Goal: Task Accomplishment & Management: Manage account settings

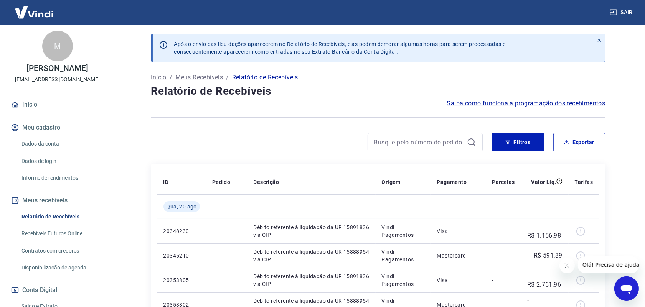
scroll to position [92, 0]
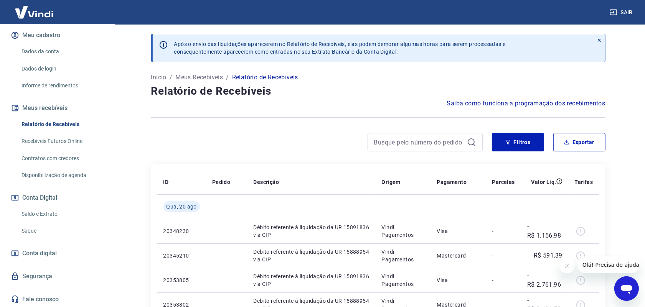
click at [36, 232] on link "Saque" at bounding box center [61, 231] width 87 height 16
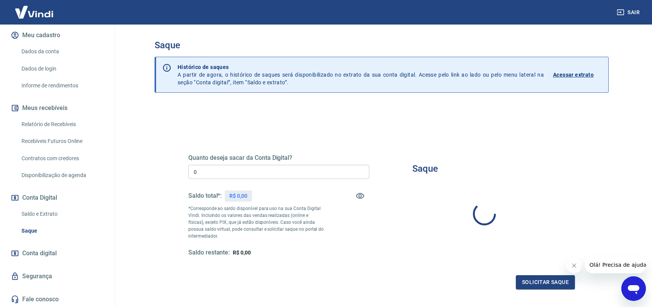
type input "R$ 0,00"
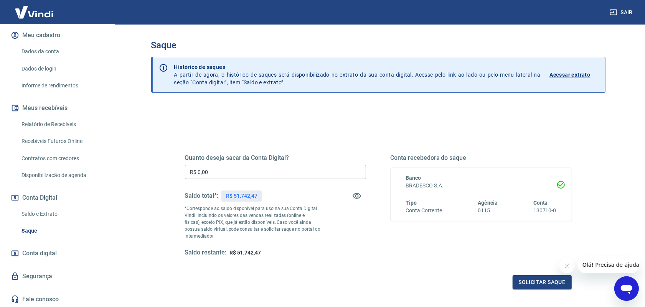
click at [31, 231] on link "Saque" at bounding box center [61, 231] width 87 height 16
click at [68, 121] on link "Relatório de Recebíveis" at bounding box center [61, 125] width 87 height 16
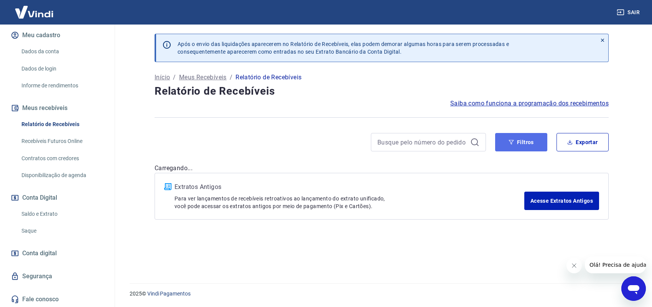
click at [521, 147] on button "Filtros" at bounding box center [521, 142] width 52 height 18
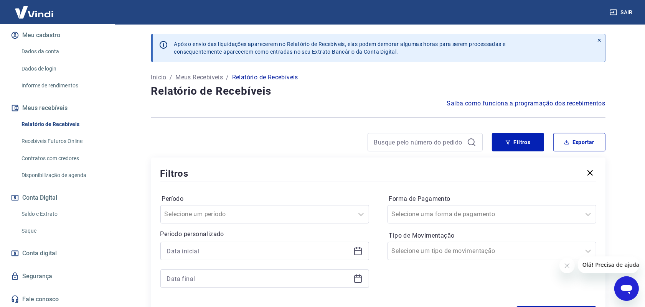
click at [358, 250] on icon at bounding box center [357, 251] width 9 height 9
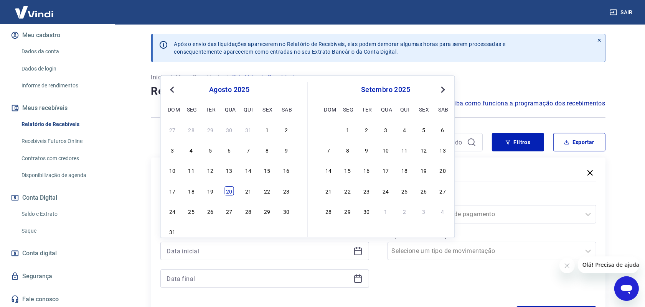
click at [229, 193] on div "20" at bounding box center [229, 190] width 9 height 9
type input "[DATE]"
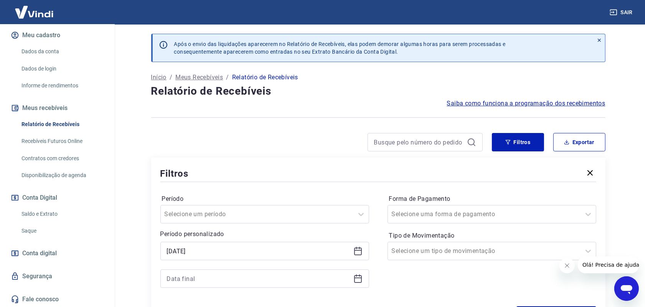
click at [356, 281] on icon at bounding box center [357, 278] width 9 height 9
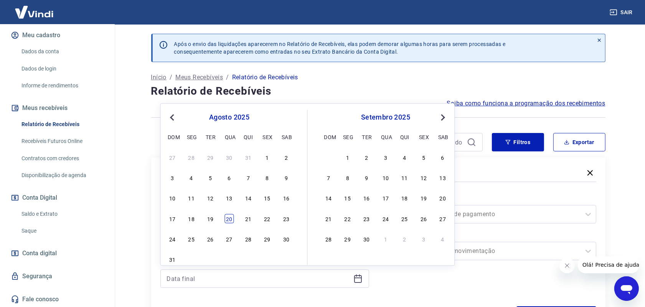
click at [226, 221] on div "20" at bounding box center [229, 218] width 9 height 9
type input "[DATE]"
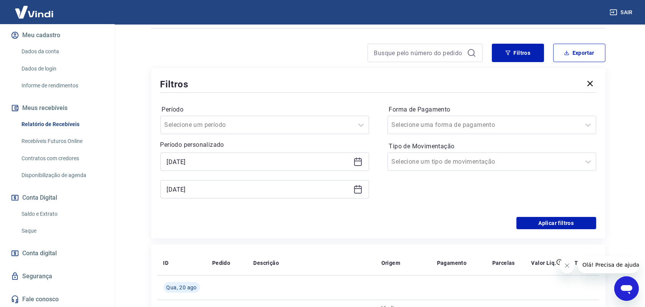
scroll to position [96, 0]
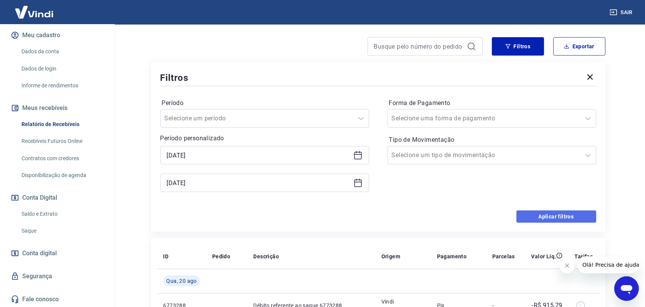
click at [547, 218] on button "Aplicar filtros" at bounding box center [556, 217] width 80 height 12
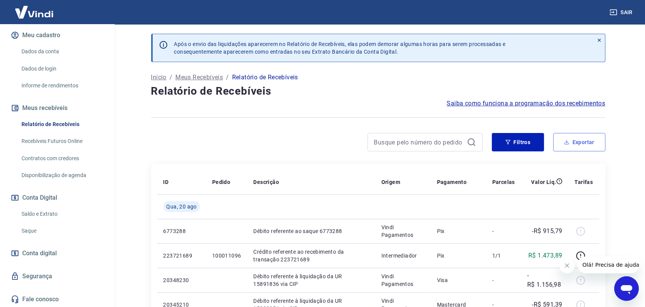
click at [586, 141] on button "Exportar" at bounding box center [579, 142] width 52 height 18
type input "[DATE]"
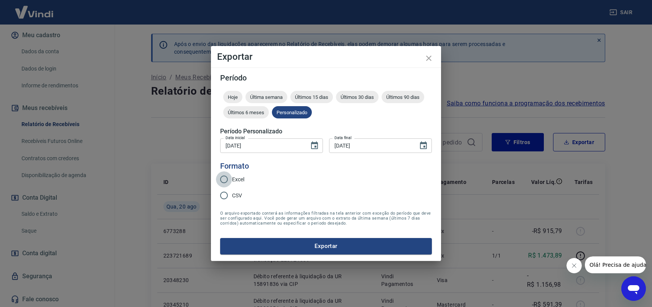
drag, startPoint x: 226, startPoint y: 178, endPoint x: 249, endPoint y: 199, distance: 30.7
click at [226, 178] on input "Excel" at bounding box center [224, 179] width 16 height 16
radio input "true"
click at [323, 241] on button "Exportar" at bounding box center [326, 246] width 212 height 16
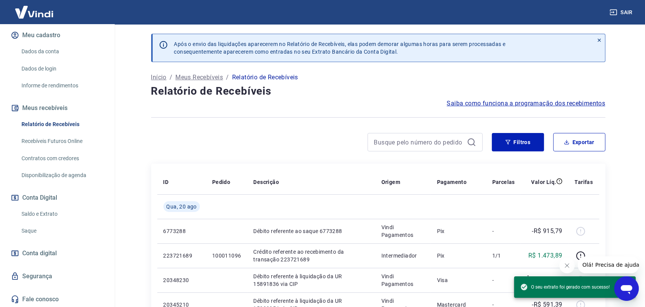
click at [543, 22] on div "Sair" at bounding box center [322, 12] width 645 height 25
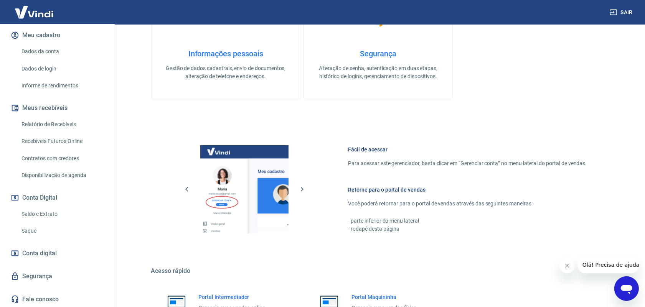
scroll to position [291, 0]
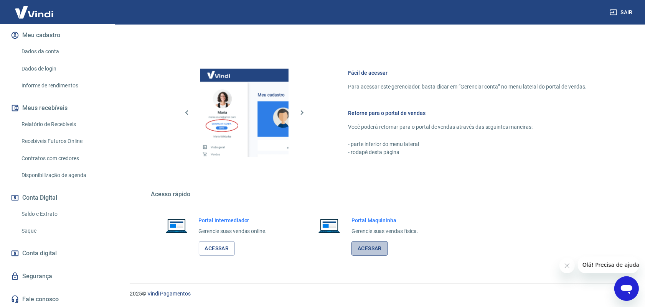
click at [365, 247] on link "Acessar" at bounding box center [369, 249] width 36 height 14
